Goal: Obtain resource: Download file/media

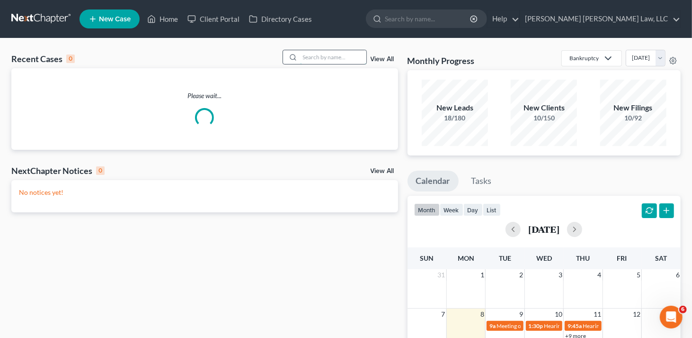
click at [314, 58] on input "search" at bounding box center [333, 57] width 66 height 14
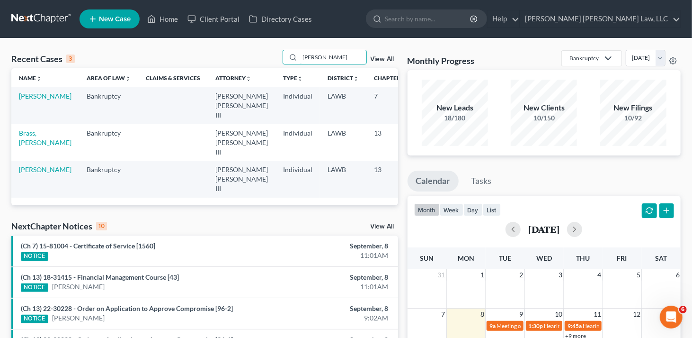
type input "[PERSON_NAME]"
click at [34, 104] on td "[PERSON_NAME]" at bounding box center [45, 105] width 68 height 36
click at [22, 100] on link "[PERSON_NAME]" at bounding box center [45, 96] width 53 height 8
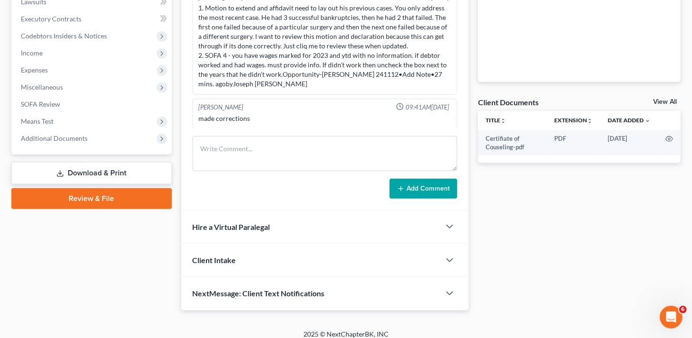
scroll to position [217, 0]
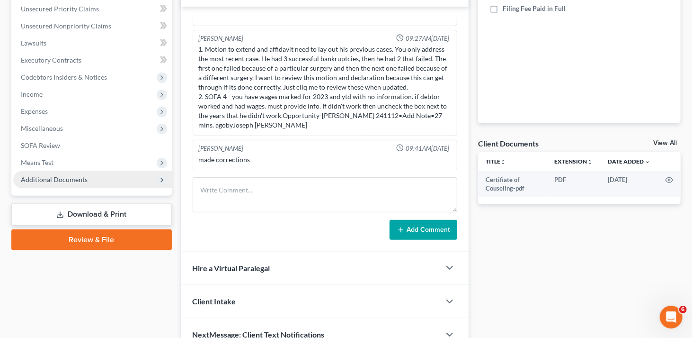
click at [63, 181] on span "Additional Documents" at bounding box center [54, 179] width 67 height 8
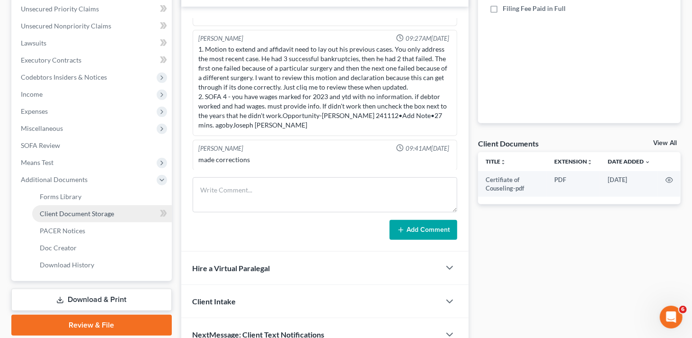
click at [80, 212] on span "Client Document Storage" at bounding box center [77, 213] width 74 height 8
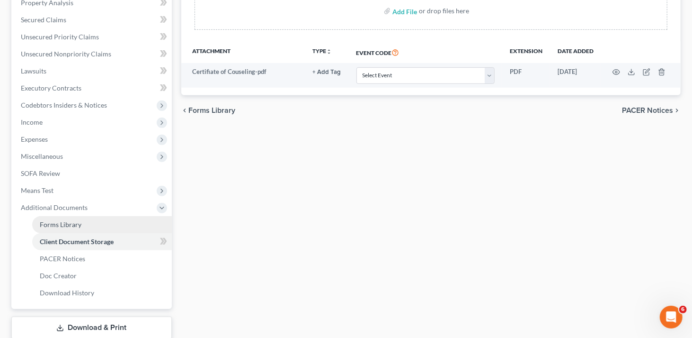
click at [69, 224] on span "Forms Library" at bounding box center [61, 224] width 42 height 8
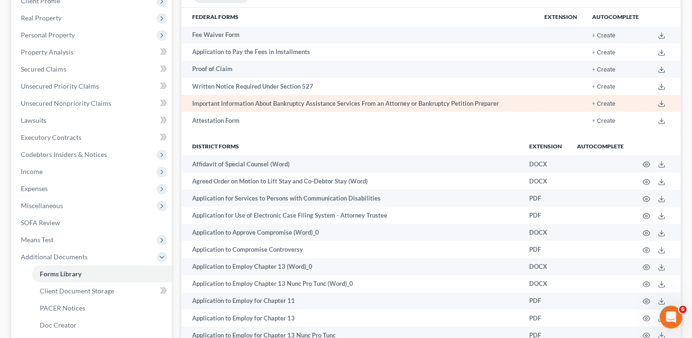
scroll to position [142, 0]
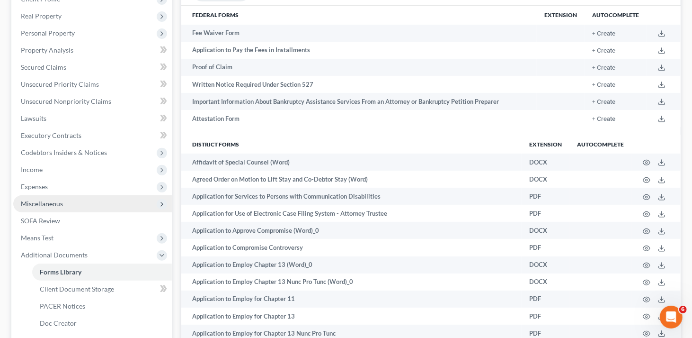
click at [59, 202] on span "Miscellaneous" at bounding box center [42, 203] width 42 height 8
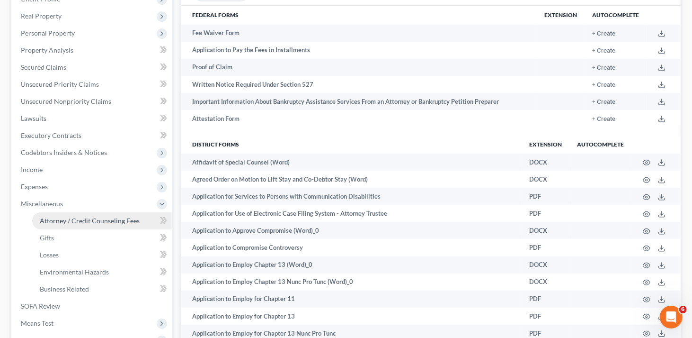
click at [61, 220] on span "Attorney / Credit Counseling Fees" at bounding box center [90, 220] width 100 height 8
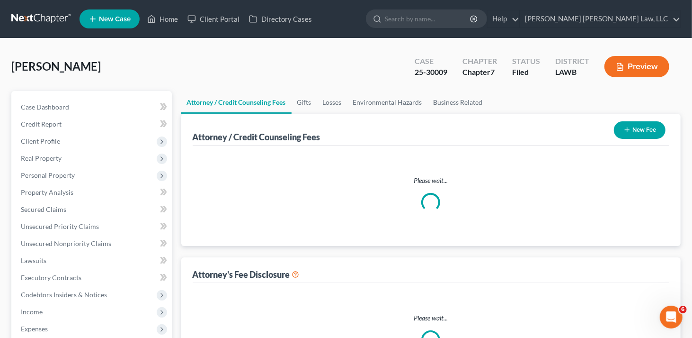
select select "2"
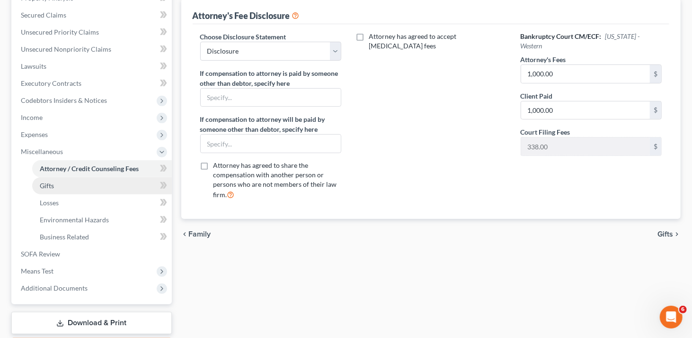
scroll to position [249, 0]
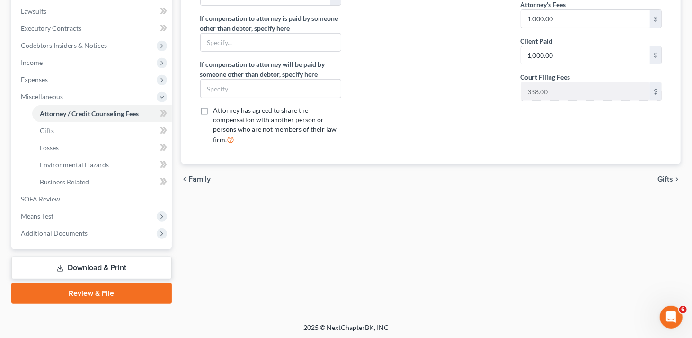
click at [107, 271] on link "Download & Print" at bounding box center [91, 268] width 161 height 22
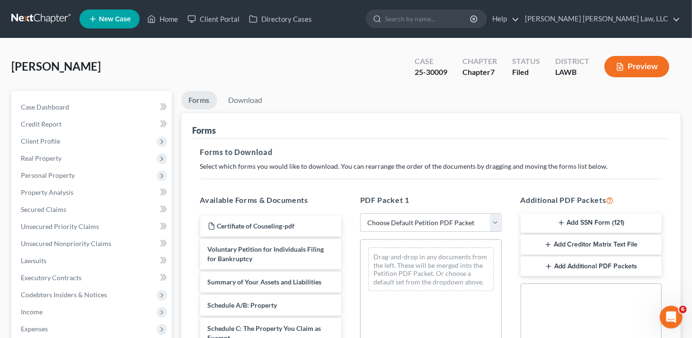
click at [390, 220] on select "Choose Default Petition PDF Packet Complete Bankruptcy Petition (all forms and …" at bounding box center [431, 222] width 142 height 19
click at [360, 213] on select "Choose Default Petition PDF Packet Complete Bankruptcy Petition (all forms and …" at bounding box center [431, 222] width 142 height 19
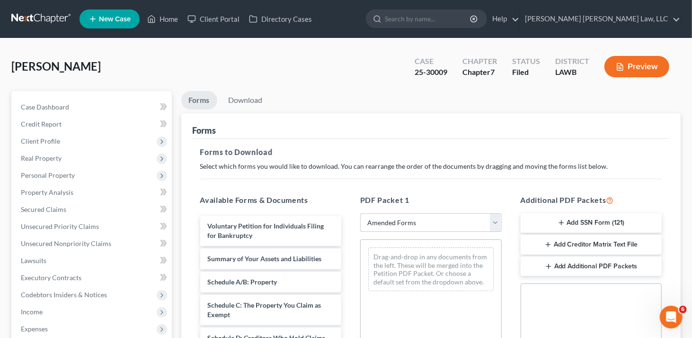
click at [453, 224] on select "Choose Default Petition PDF Packet Complete Bankruptcy Petition (all forms and …" at bounding box center [431, 222] width 142 height 19
click at [481, 217] on select "Choose Default Petition PDF Packet Complete Bankruptcy Petition (all forms and …" at bounding box center [431, 222] width 142 height 19
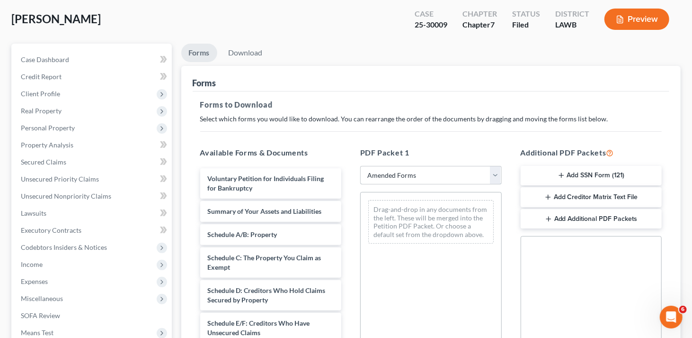
click at [415, 176] on select "Choose Default Petition PDF Packet Complete Bankruptcy Petition (all forms and …" at bounding box center [431, 175] width 142 height 19
click at [360, 166] on select "Choose Default Petition PDF Packet Complete Bankruptcy Petition (all forms and …" at bounding box center [431, 175] width 142 height 19
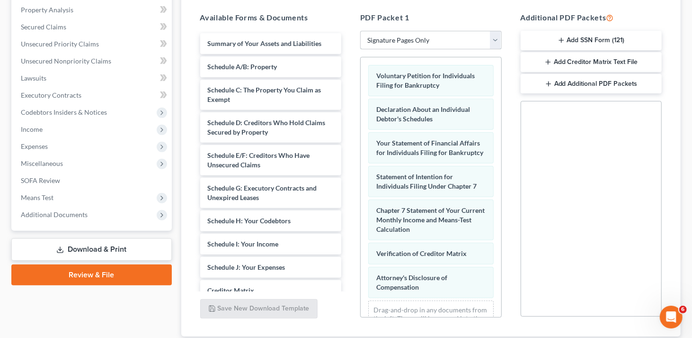
scroll to position [57, 0]
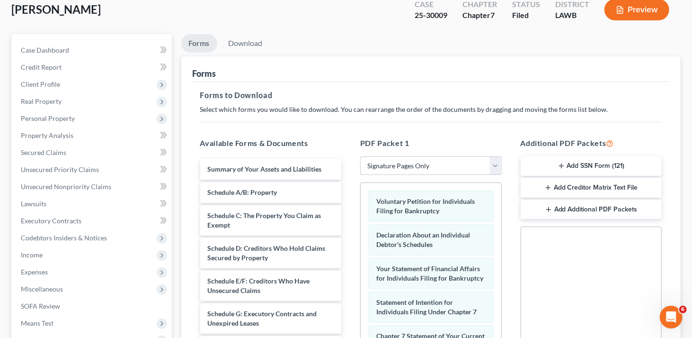
click at [480, 163] on select "Choose Default Petition PDF Packet Complete Bankruptcy Petition (all forms and …" at bounding box center [431, 165] width 142 height 19
select select "2"
click at [360, 156] on select "Choose Default Petition PDF Packet Complete Bankruptcy Petition (all forms and …" at bounding box center [431, 165] width 142 height 19
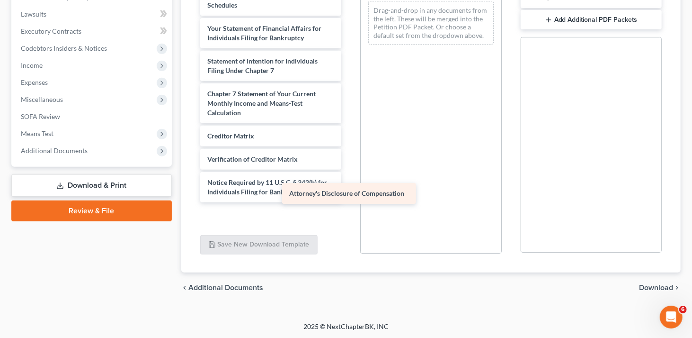
scroll to position [240, 0]
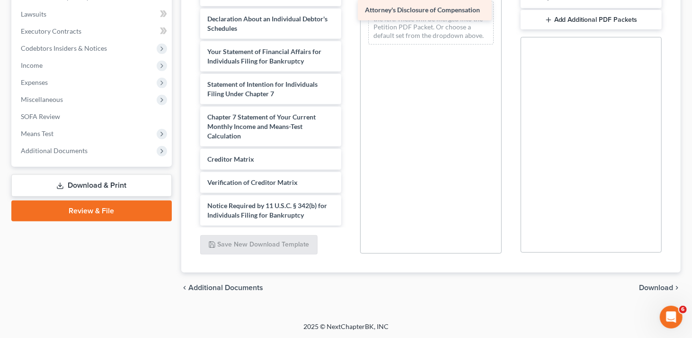
drag, startPoint x: 290, startPoint y: 214, endPoint x: 451, endPoint y: 16, distance: 254.8
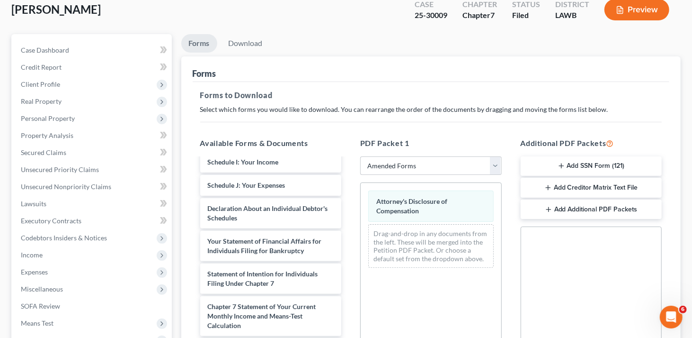
scroll to position [57, 0]
click at [243, 36] on link "Download" at bounding box center [245, 43] width 49 height 18
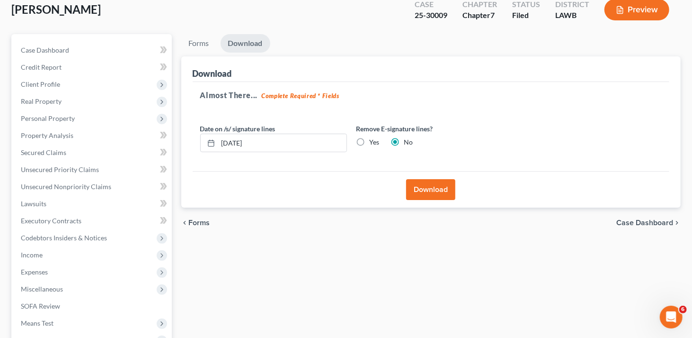
click at [439, 189] on button "Download" at bounding box center [430, 189] width 49 height 21
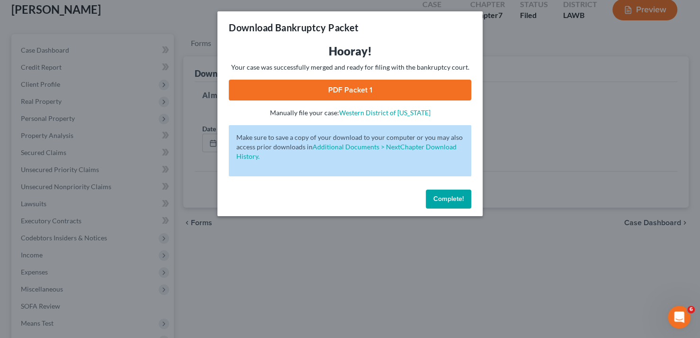
click at [379, 89] on link "PDF Packet 1" at bounding box center [350, 90] width 242 height 21
click at [456, 198] on span "Complete!" at bounding box center [448, 199] width 30 height 8
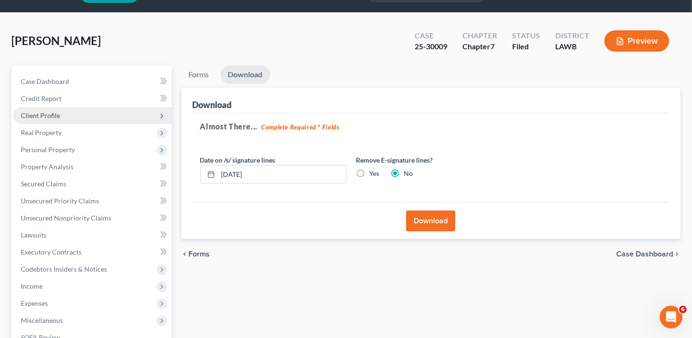
scroll to position [0, 0]
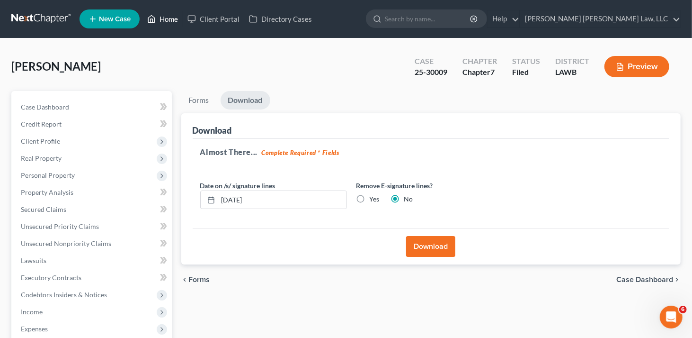
click at [161, 22] on link "Home" at bounding box center [163, 18] width 40 height 17
